Goal: Task Accomplishment & Management: Complete application form

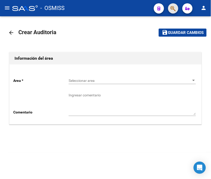
click at [176, 7] on button "button" at bounding box center [173, 8] width 10 height 10
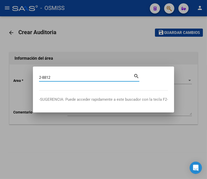
type input "2-8812"
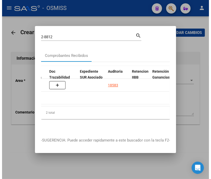
scroll to position [0, 375]
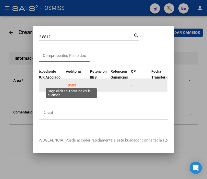
click at [74, 82] on div "18583" at bounding box center [71, 85] width 10 height 6
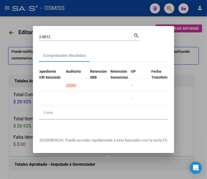
click at [72, 16] on div at bounding box center [103, 89] width 207 height 179
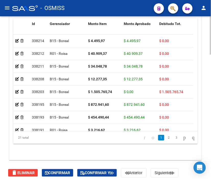
scroll to position [481, 0]
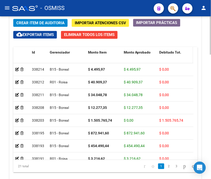
click at [175, 51] on span "Debitado Tot." at bounding box center [170, 52] width 22 height 4
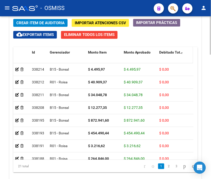
click at [175, 51] on span "Debitado Tot." at bounding box center [170, 52] width 22 height 4
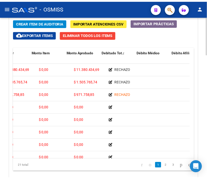
scroll to position [0, 0]
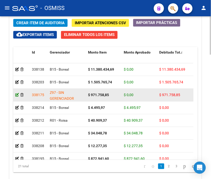
click at [16, 95] on icon at bounding box center [17, 95] width 4 height 4
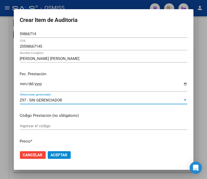
click at [35, 98] on span "Z97 - SIN GERENCIADOR" at bounding box center [41, 100] width 42 height 5
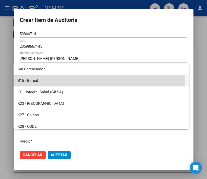
click at [37, 81] on span "B15 - Boreal" at bounding box center [101, 80] width 167 height 11
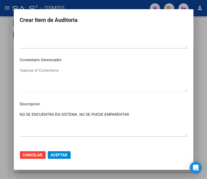
scroll to position [283, 0]
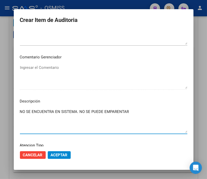
drag, startPoint x: 136, startPoint y: 113, endPoint x: 17, endPoint y: 108, distance: 118.9
click at [20, 108] on div "NO SE ENCUENTRA EN SISTEMA. NO SE PUEDE EMPARENTAR Ingresar el Descripción" at bounding box center [103, 121] width 167 height 26
paste textarea "BENEFICIARIO NO DECLARADO EN GRUPO FAMILIAR PRIMARIO A CARGO POR EL TITULAR VIN…"
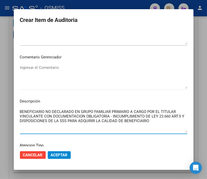
click at [42, 115] on textarea "BENEFICIARIO NO DECLARADO EN GRUPO FAMILIAR PRIMARIO A CARGO POR EL TITULAR VIN…" at bounding box center [103, 121] width 167 height 24
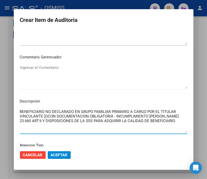
click at [42, 115] on textarea "BENEFICIARIO NO DECLARADO EN GRUPO FAMILIAR PRIMARIO A CARGO POR EL TITULAR VIN…" at bounding box center [103, 121] width 167 height 24
click at [44, 115] on textarea "BENEFICIARIO NO DECLARADO EN GRUPO FAMILIAR PRIMARIO A CARGO POR EL TITULAR VIN…" at bounding box center [103, 121] width 167 height 24
click at [43, 116] on textarea "BENEFICIARIO NO DECLARADO EN GRUPO FAMILIAR PRIMARIO A CARGO POR EL TITULAR VIN…" at bounding box center [103, 121] width 167 height 24
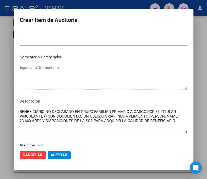
drag, startPoint x: 157, startPoint y: 96, endPoint x: 131, endPoint y: 95, distance: 26.3
click at [157, 96] on mat-dialog-content "59866714 Nro Documento 20598667145 CUIL [PERSON_NAME] [PERSON_NAME] Nombre Comp…" at bounding box center [103, 88] width 179 height 116
click at [42, 116] on textarea "BENEFICIARIO NO DECLARADO EN GRUPO FAMILIAR PRIMARIO A CARGO POR EL TITULAR VIN…" at bounding box center [103, 121] width 167 height 24
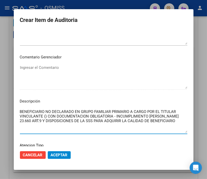
paste textarea "[PERSON_NAME]"
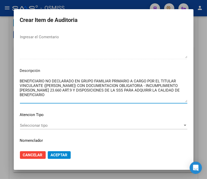
scroll to position [327, 0]
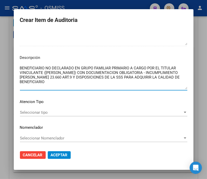
type textarea "BENEFICIARIO NO DECLARADO EN GRUPO FAMILIAR PRIMARIO A CARGO POR EL TITULAR VIN…"
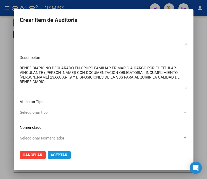
click at [58, 155] on span "Aceptar" at bounding box center [59, 155] width 17 height 5
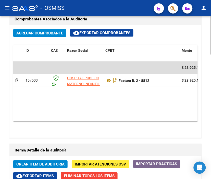
scroll to position [481, 0]
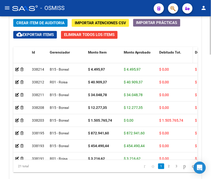
click at [166, 51] on span "Debitado Tot." at bounding box center [170, 52] width 22 height 4
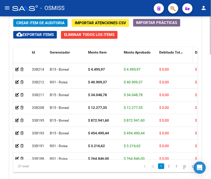
click at [166, 51] on span "Debitado Tot." at bounding box center [170, 52] width 22 height 4
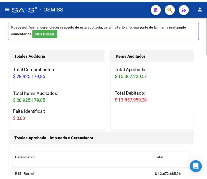
scroll to position [0, 0]
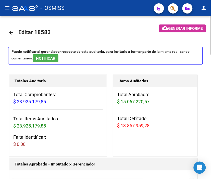
click at [13, 30] on mat-icon "arrow_back" at bounding box center [11, 33] width 6 height 6
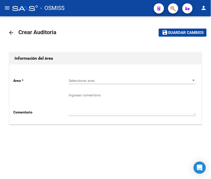
click at [170, 7] on button "button" at bounding box center [173, 8] width 10 height 10
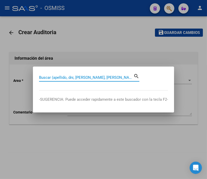
click at [72, 78] on input "Buscar (apellido, dni, [PERSON_NAME], [PERSON_NAME], cuit, obra social)" at bounding box center [86, 77] width 94 height 5
type input "2-2932"
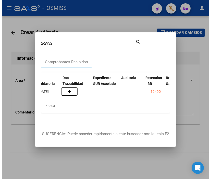
scroll to position [0, 351]
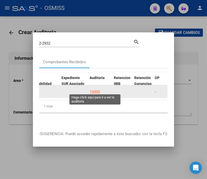
click at [98, 89] on div "19490" at bounding box center [95, 92] width 10 height 6
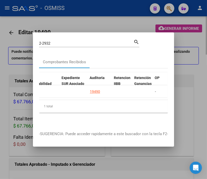
click at [90, 21] on div at bounding box center [103, 89] width 207 height 179
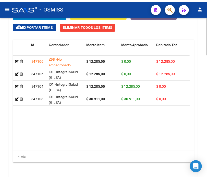
scroll to position [481, 0]
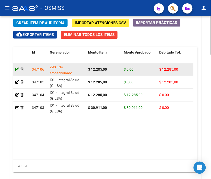
click at [16, 70] on icon at bounding box center [17, 70] width 4 height 4
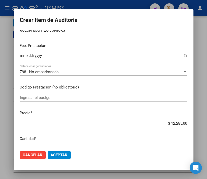
scroll to position [0, 0]
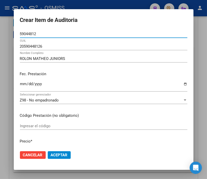
click at [45, 102] on div "Z98 - No empadronado Seleccionar gerenciador" at bounding box center [103, 100] width 167 height 8
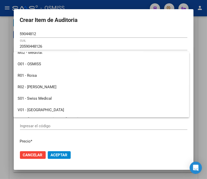
scroll to position [85, 0]
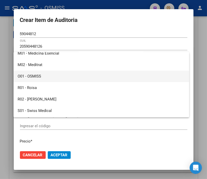
click at [47, 75] on span "O01 - OSMISS" at bounding box center [101, 76] width 167 height 11
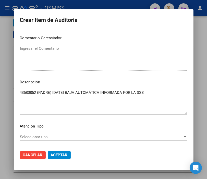
scroll to position [311, 0]
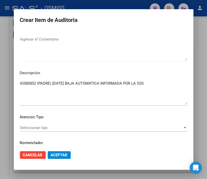
click at [16, 56] on mat-dialog-content "59044812 Nro Documento 20590448126 CUIL [PERSON_NAME] JUNIORS Nombre Completo F…" at bounding box center [103, 88] width 179 height 116
click at [149, 82] on textarea "43580852 (PADRE) [DATE] BAJA AUTOMÁTICA INFORMADA POR LA SSS" at bounding box center [103, 93] width 167 height 24
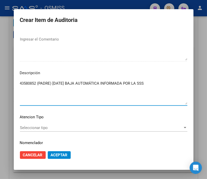
drag, startPoint x: 73, startPoint y: 83, endPoint x: 3, endPoint y: 77, distance: 69.6
click at [3, 77] on div "Crear Item de Auditoria 59044812 Nro Documento 20590448126 CUIL [PERSON_NAME] J…" at bounding box center [103, 89] width 207 height 179
click at [110, 82] on textarea "BAJA AUTOMÁTICA INFORMADA POR LA SSS" at bounding box center [103, 93] width 167 height 24
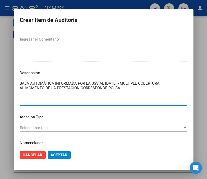
paste textarea "9-0340-8"
click at [124, 88] on textarea "BAJA AUTOMÁTICA INFORMADA POR LA SSS AL [DATE] - MULTIPLE COBERTURA AL MOMENTO …" at bounding box center [103, 93] width 167 height 24
type textarea "BAJA AUTOMÁTICA INFORMADA POR LA SSS AL [DATE] - MULTIPLE COBERTURA AL MOMENTO …"
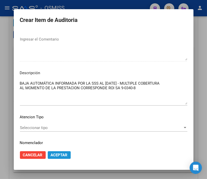
click at [65, 154] on span "Aceptar" at bounding box center [59, 155] width 17 height 5
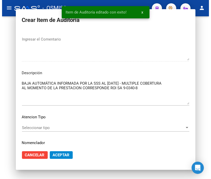
scroll to position [0, 0]
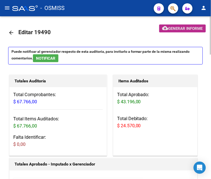
click at [178, 27] on span "Generar informe" at bounding box center [185, 28] width 34 height 5
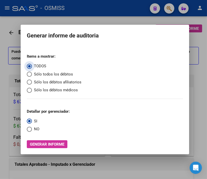
click at [44, 82] on span "Sólo los débitos afiliatorios" at bounding box center [56, 82] width 49 height 6
click at [32, 82] on input "Sólo los débitos afiliatorios" at bounding box center [29, 82] width 5 height 5
radio input "true"
click at [29, 129] on span "Select an option" at bounding box center [29, 129] width 5 height 5
click at [29, 129] on input "NO" at bounding box center [29, 129] width 5 height 5
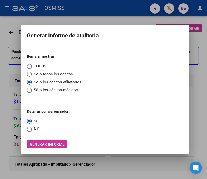
radio input "true"
click at [42, 142] on span "Generar informe" at bounding box center [47, 144] width 34 height 5
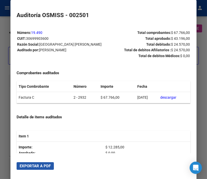
click at [36, 166] on span "Exportar a PDF" at bounding box center [35, 166] width 31 height 5
click at [1, 18] on div at bounding box center [103, 89] width 207 height 179
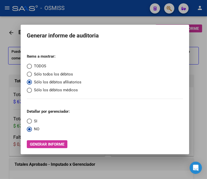
click at [2, 18] on div at bounding box center [103, 89] width 207 height 179
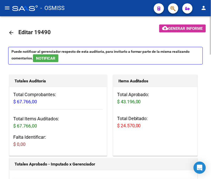
click at [9, 30] on mat-icon "arrow_back" at bounding box center [11, 33] width 6 height 6
